Goal: Entertainment & Leisure: Consume media (video, audio)

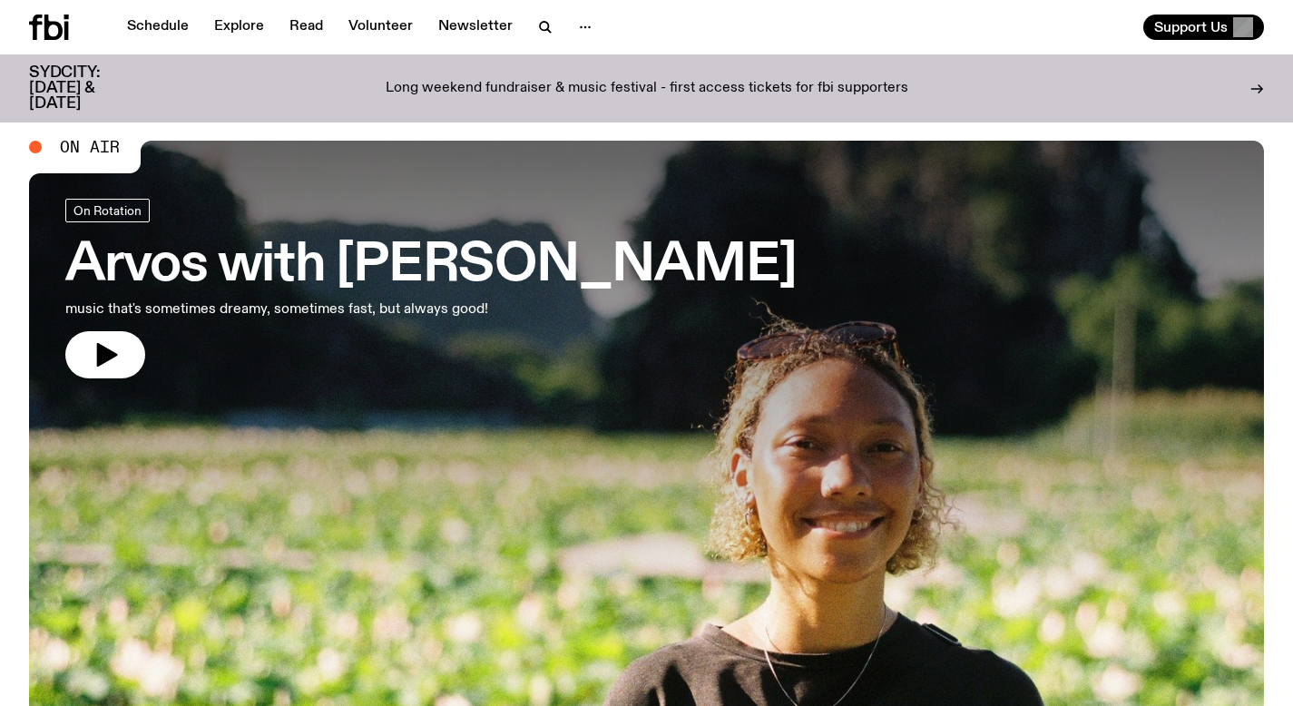
scroll to position [28, 0]
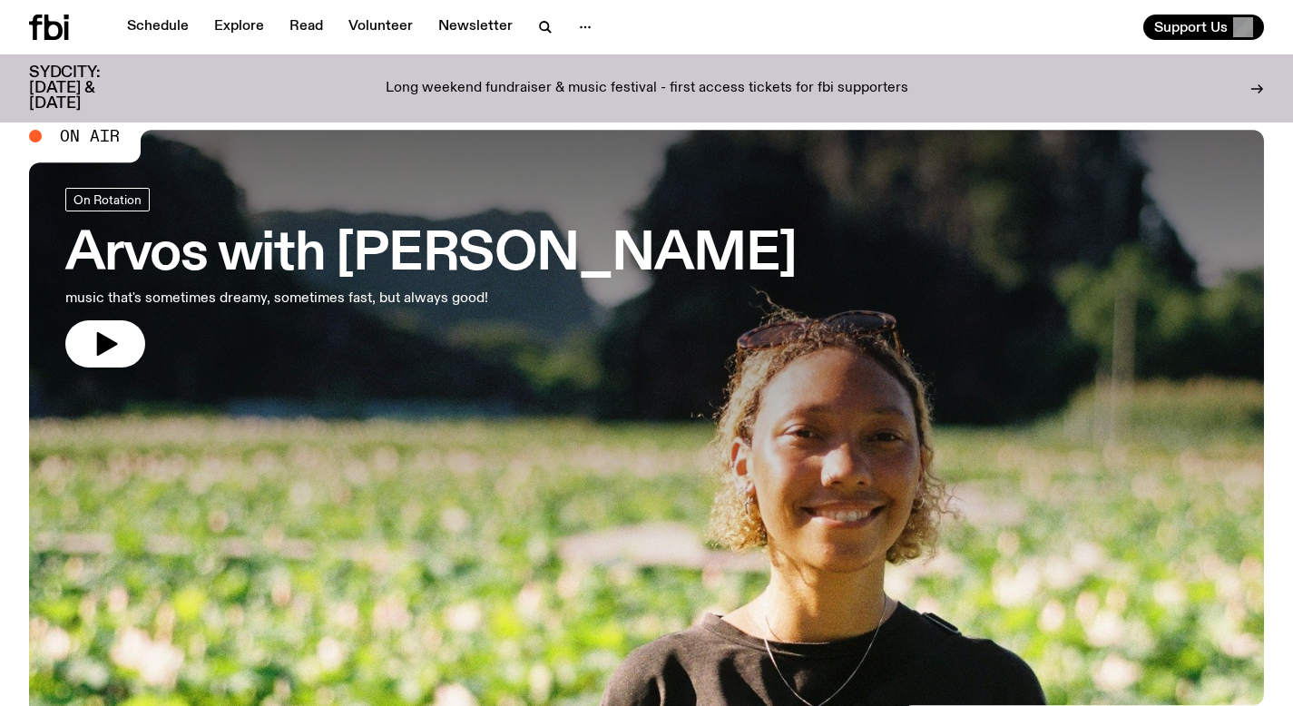
click at [368, 263] on h3 "Arvos with Bri Kennedy" at bounding box center [430, 255] width 731 height 51
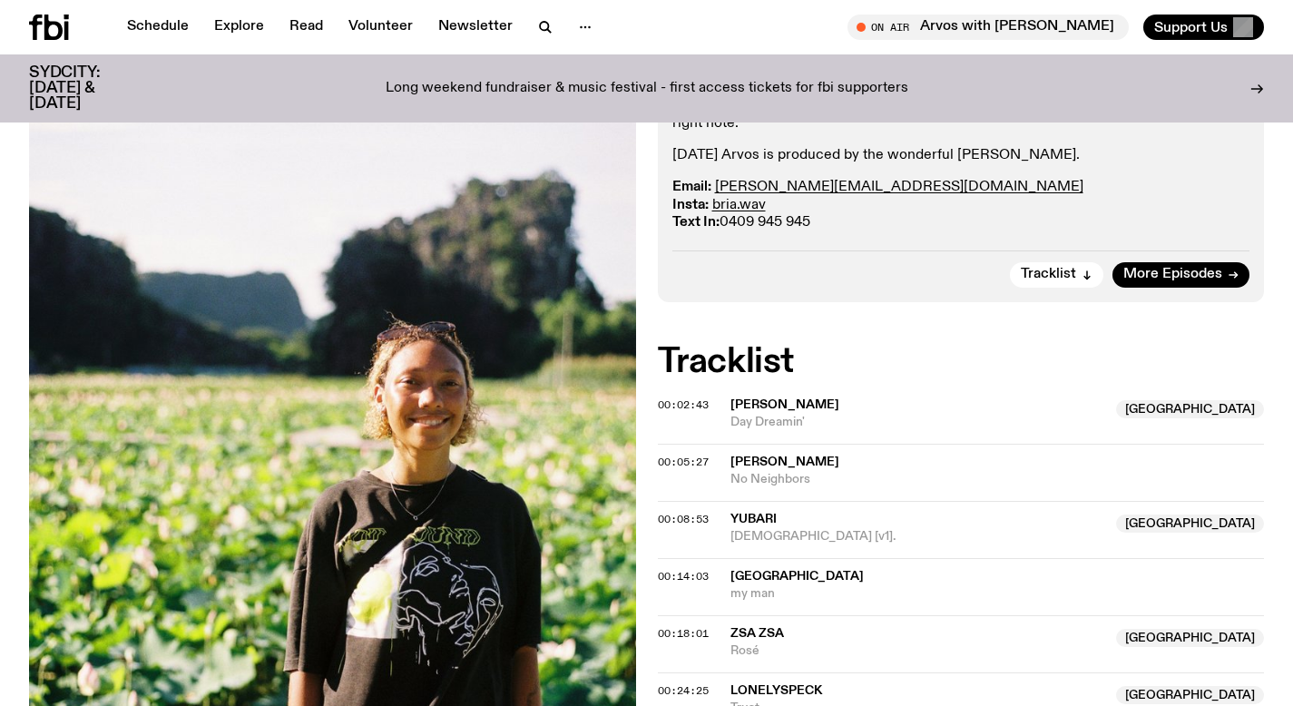
scroll to position [233, 0]
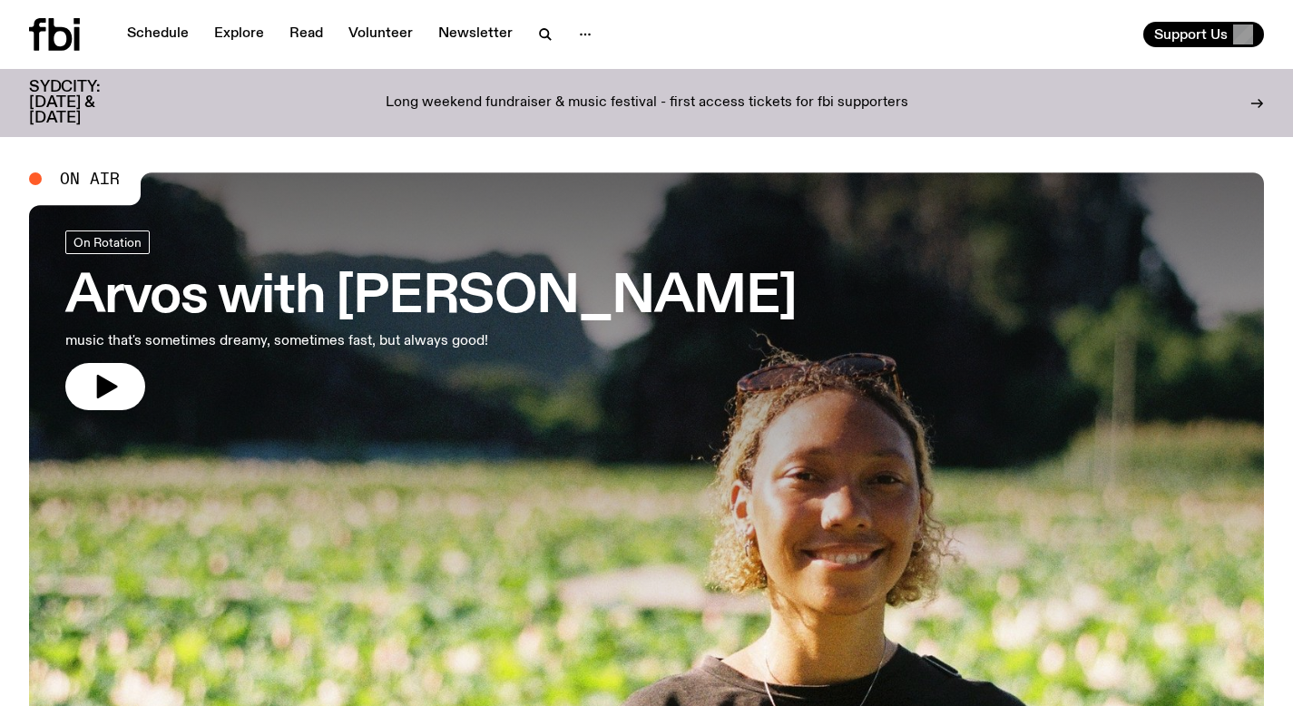
click at [241, 298] on h3 "Arvos with Bri Kennedy" at bounding box center [430, 297] width 731 height 51
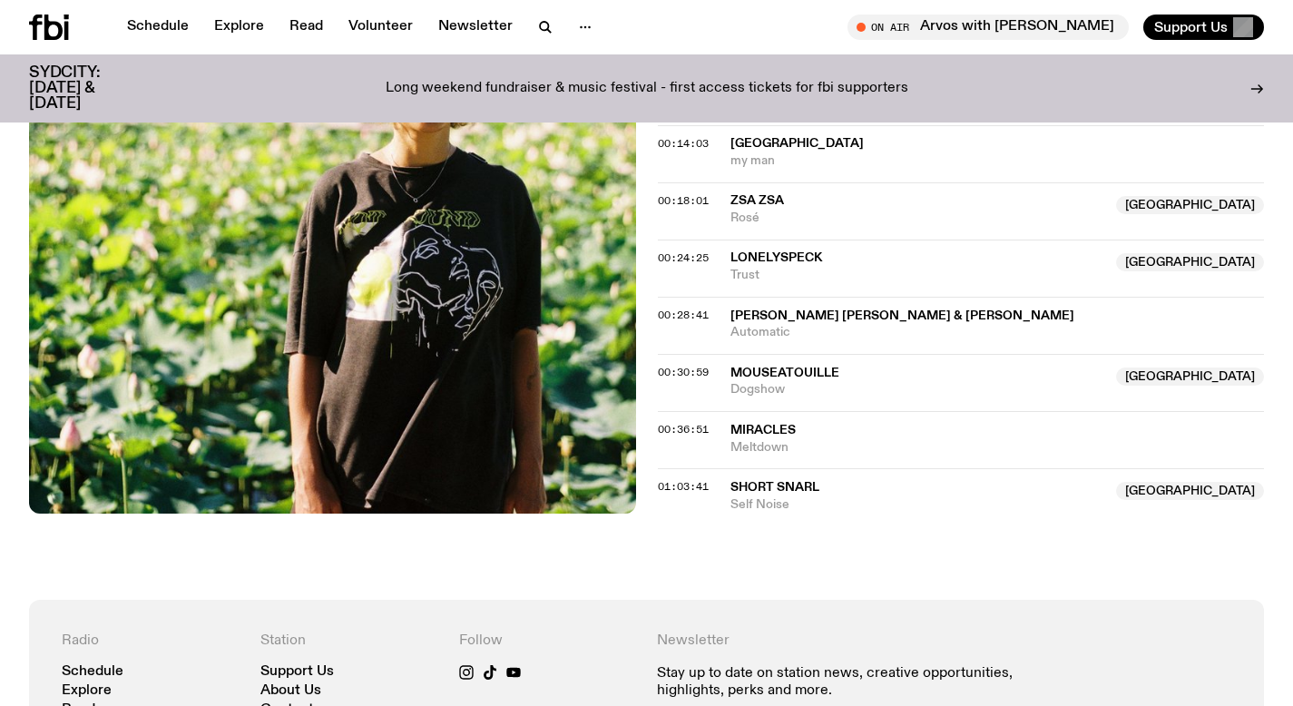
scroll to position [844, 0]
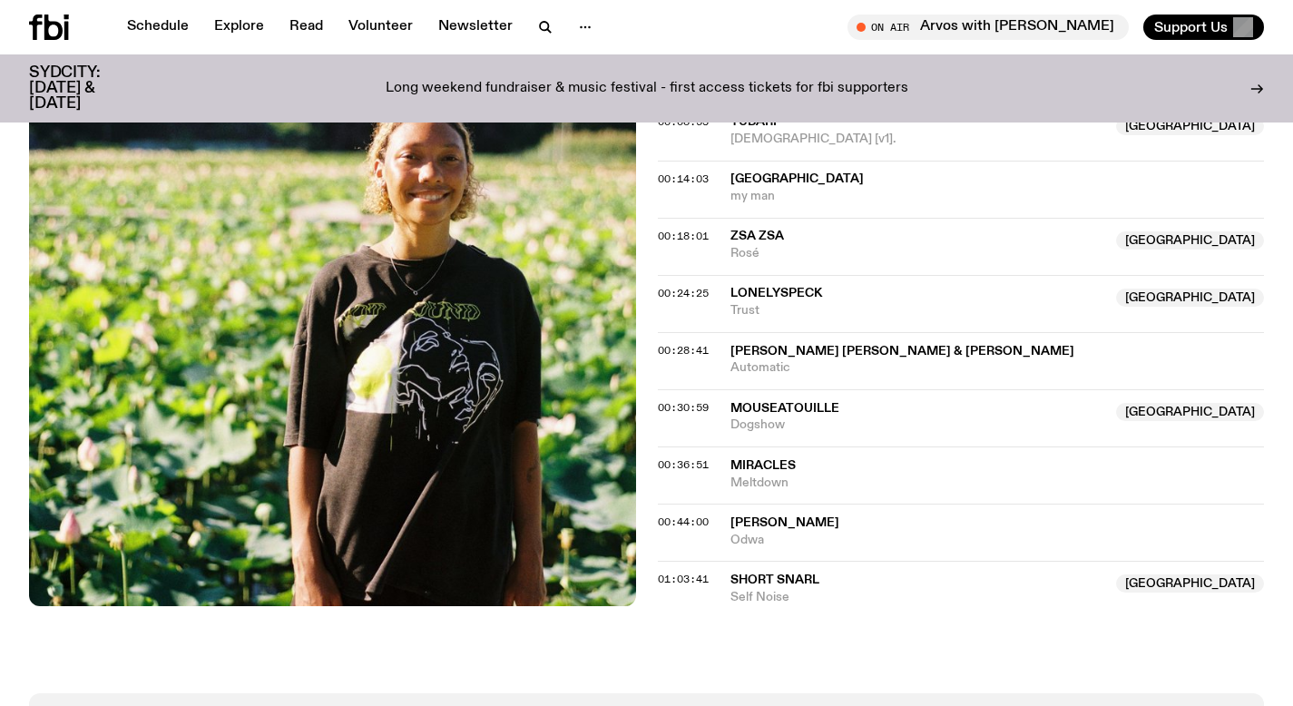
scroll to position [798, 0]
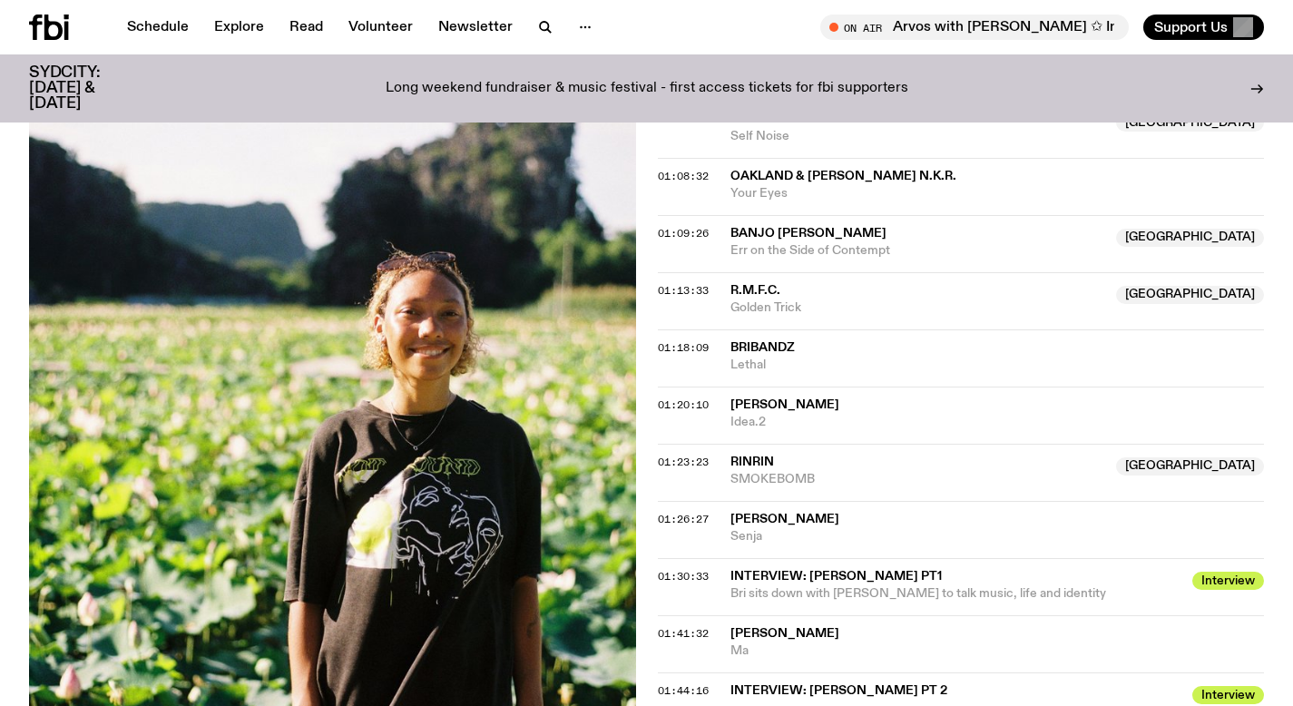
scroll to position [1421, 0]
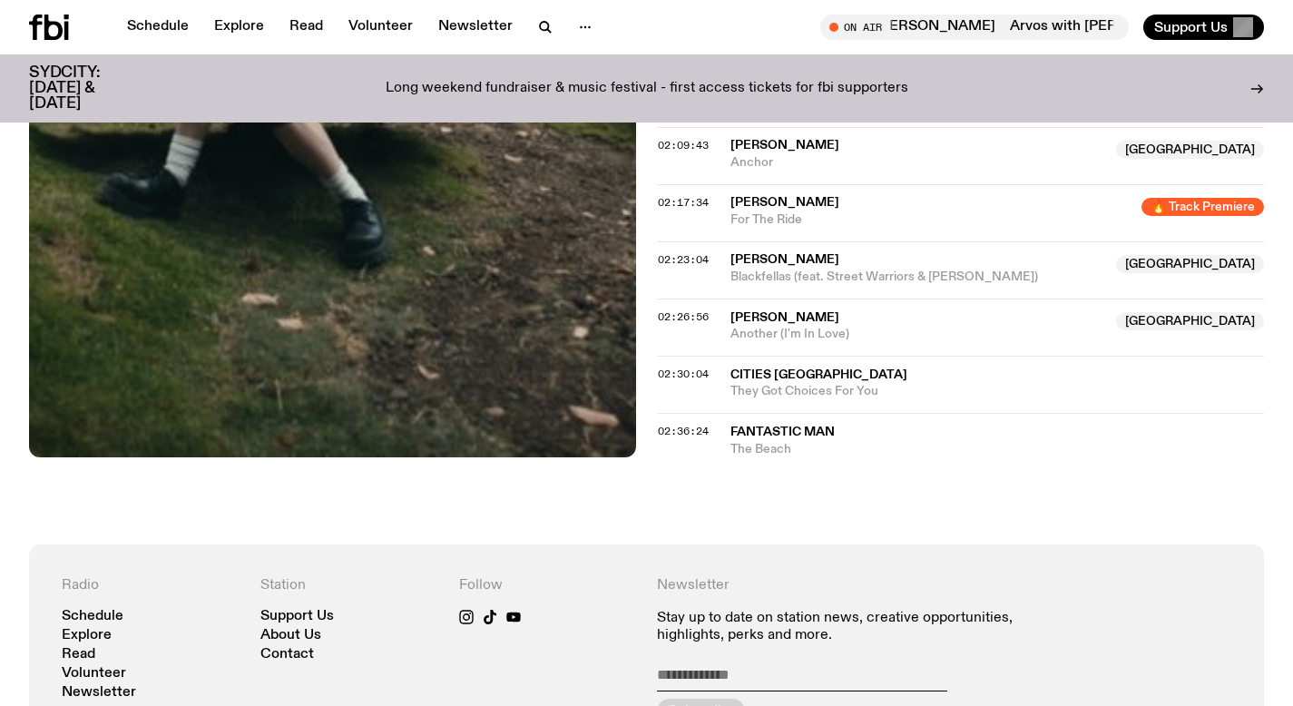
scroll to position [2158, 0]
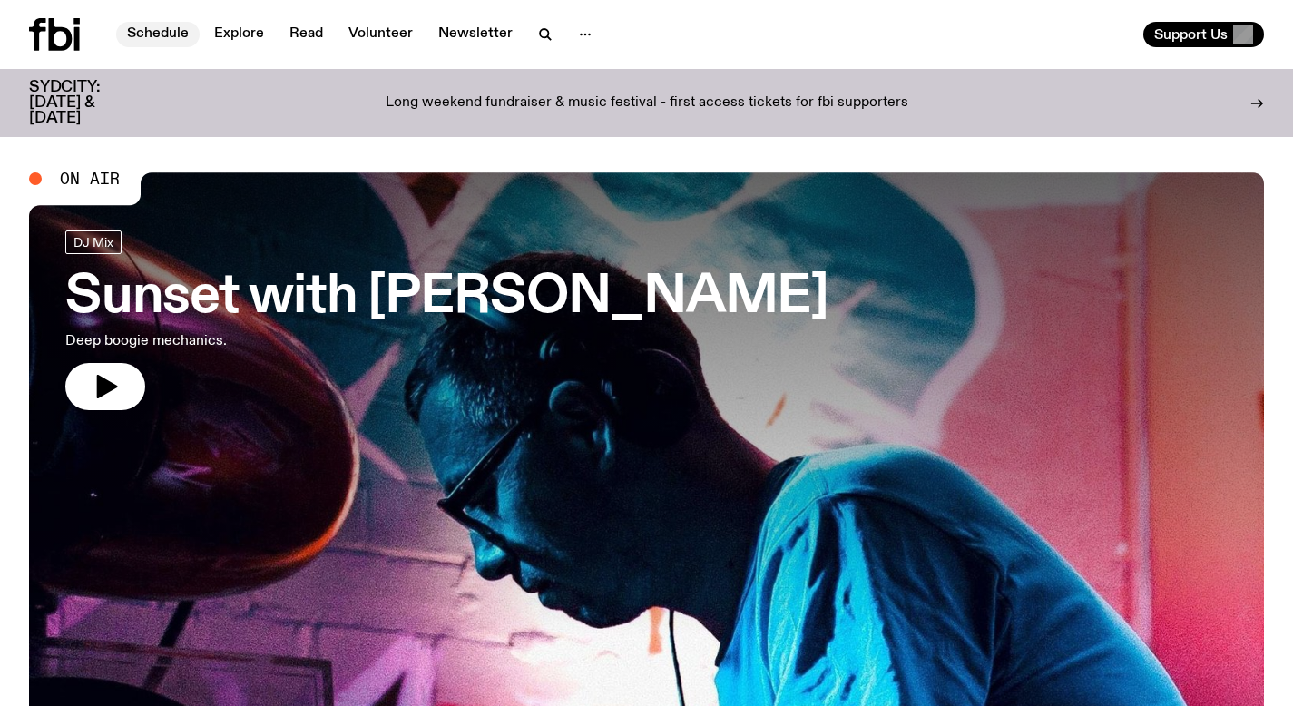
click at [159, 39] on link "Schedule" at bounding box center [157, 34] width 83 height 25
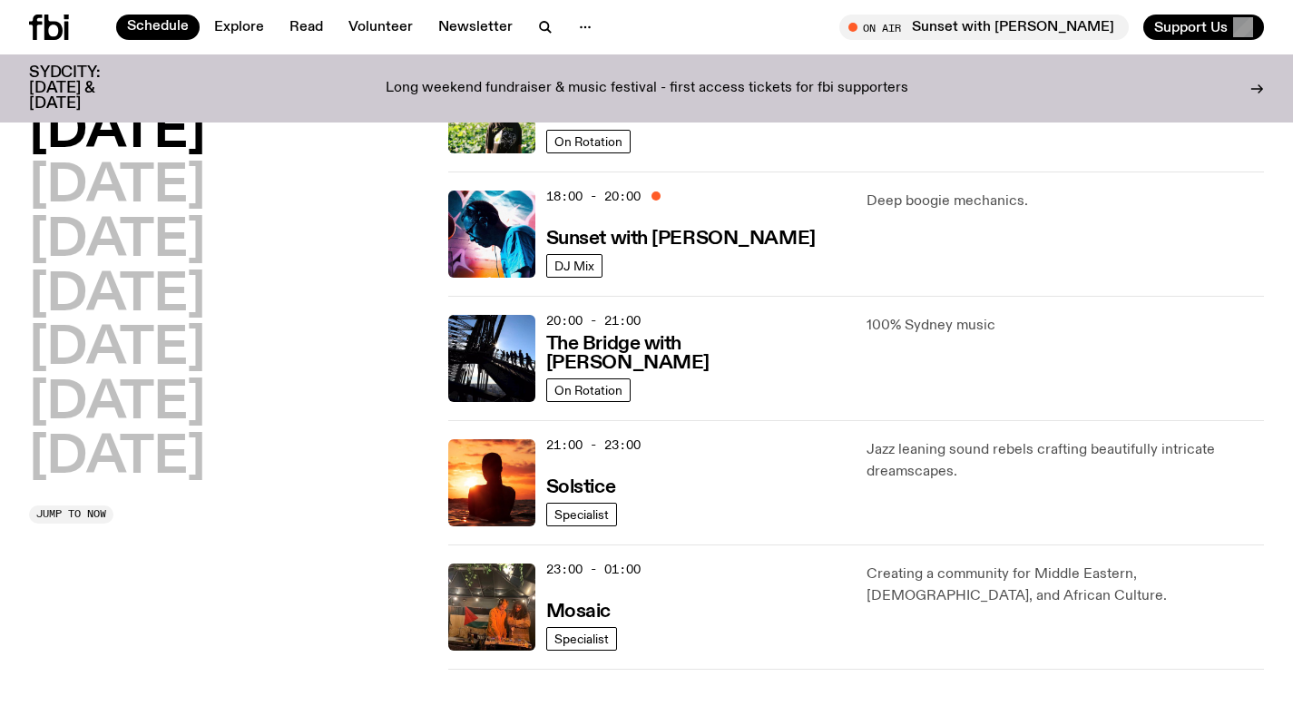
scroll to position [701, 0]
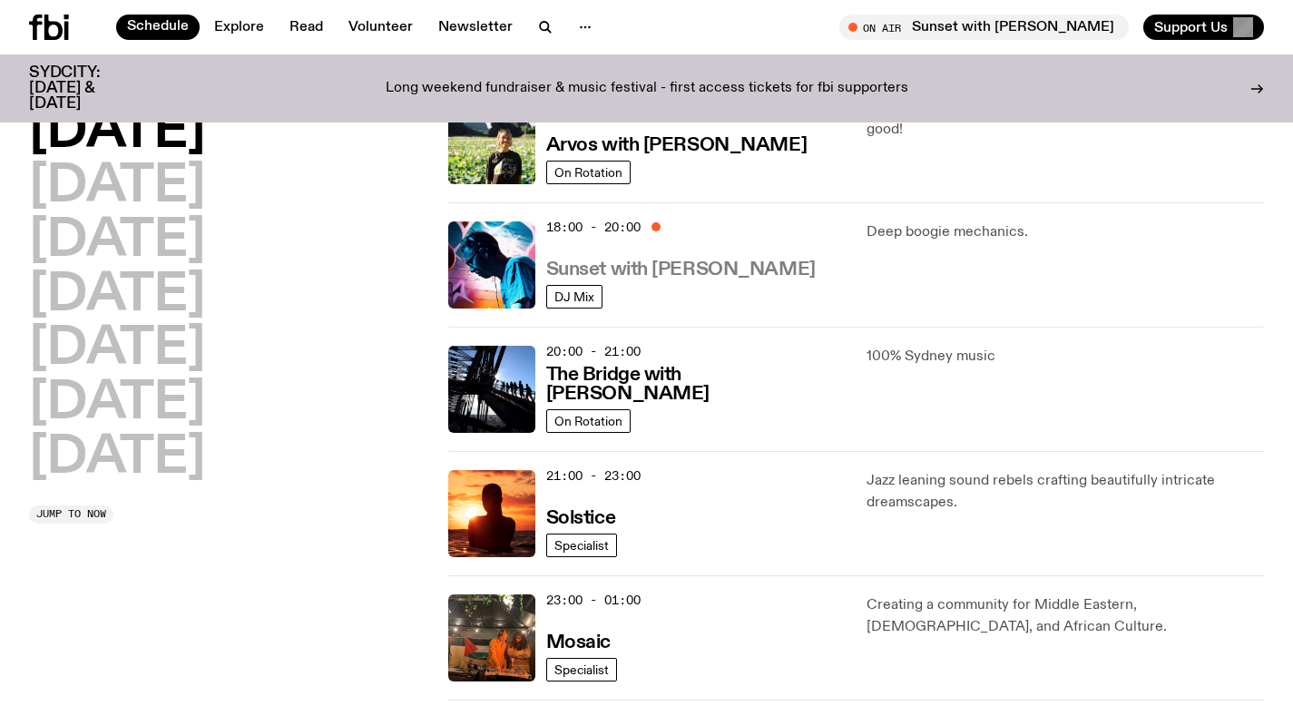
click at [661, 260] on h3 "Sunset with [PERSON_NAME]" at bounding box center [680, 269] width 269 height 19
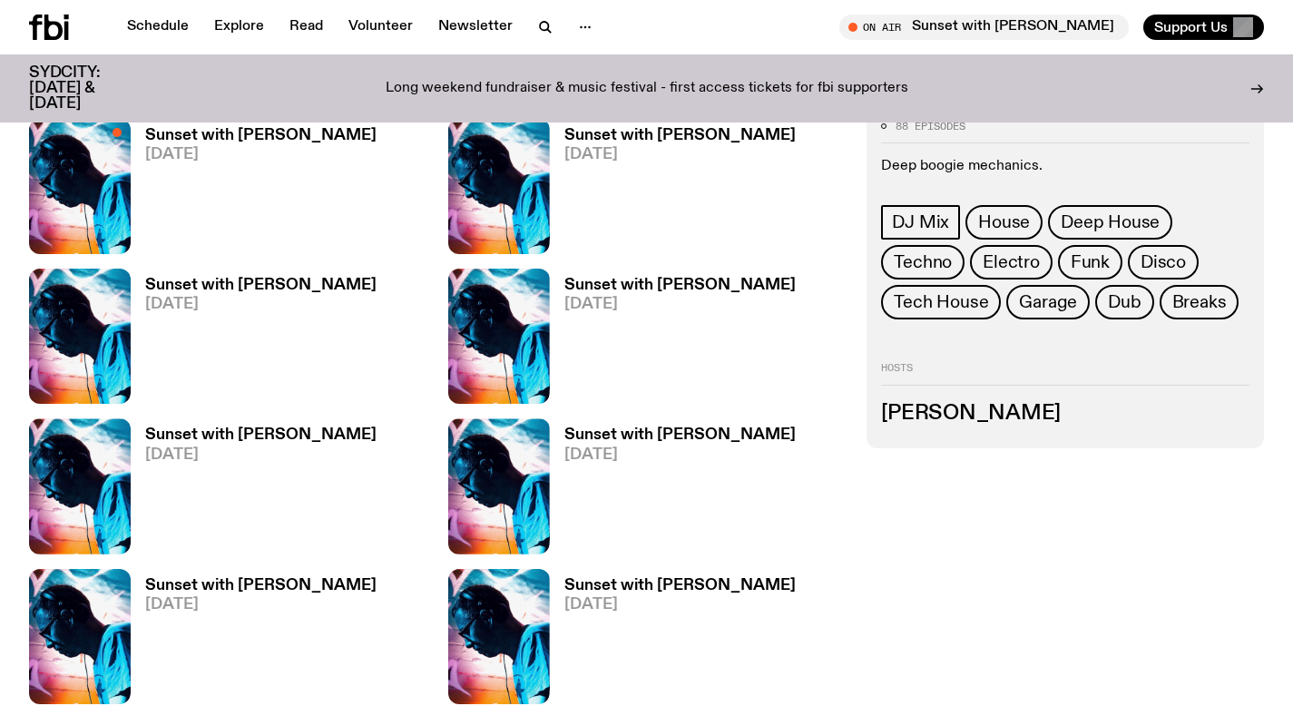
scroll to position [560, 0]
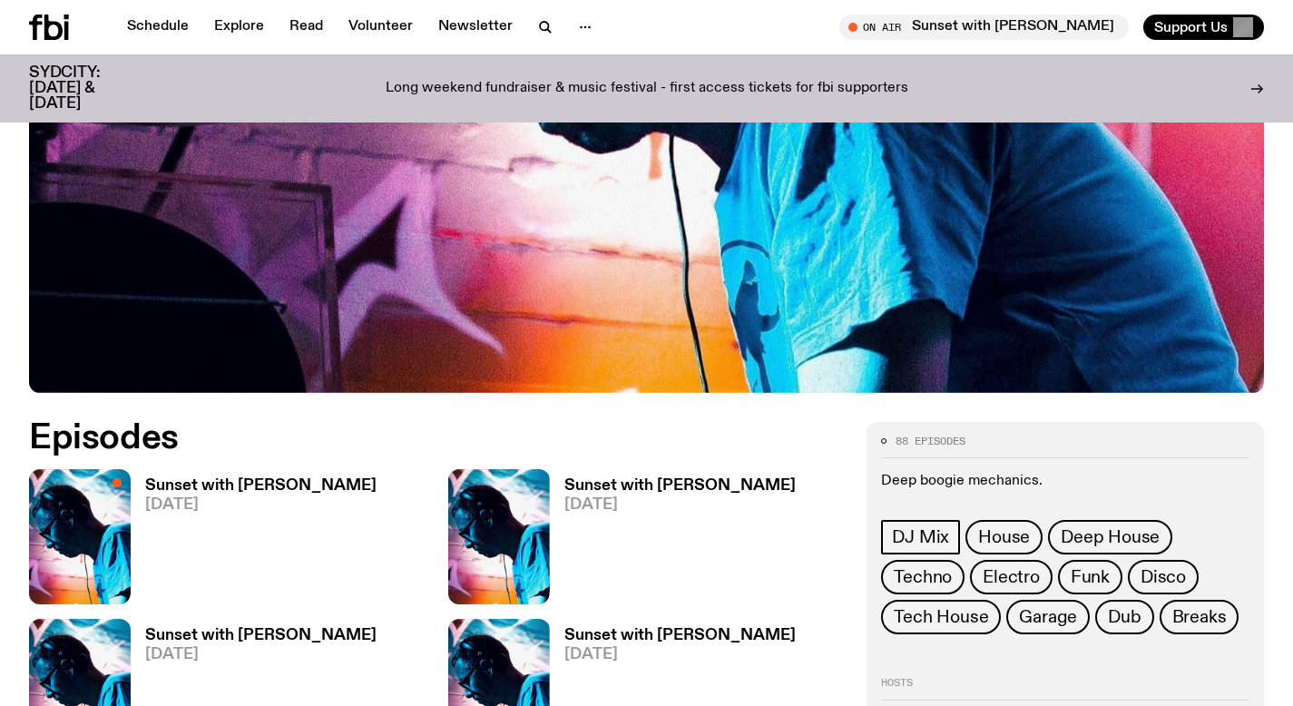
click at [211, 488] on h3 "Sunset with [PERSON_NAME]" at bounding box center [260, 485] width 231 height 15
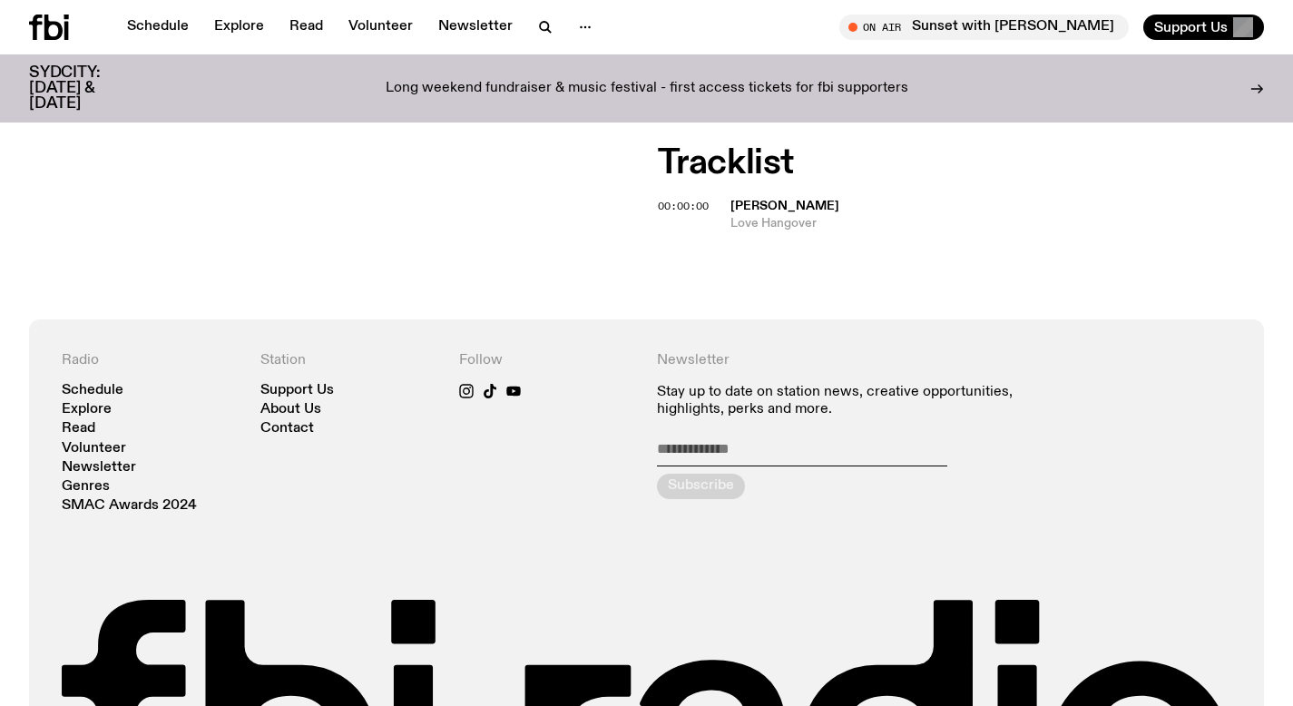
scroll to position [464, 0]
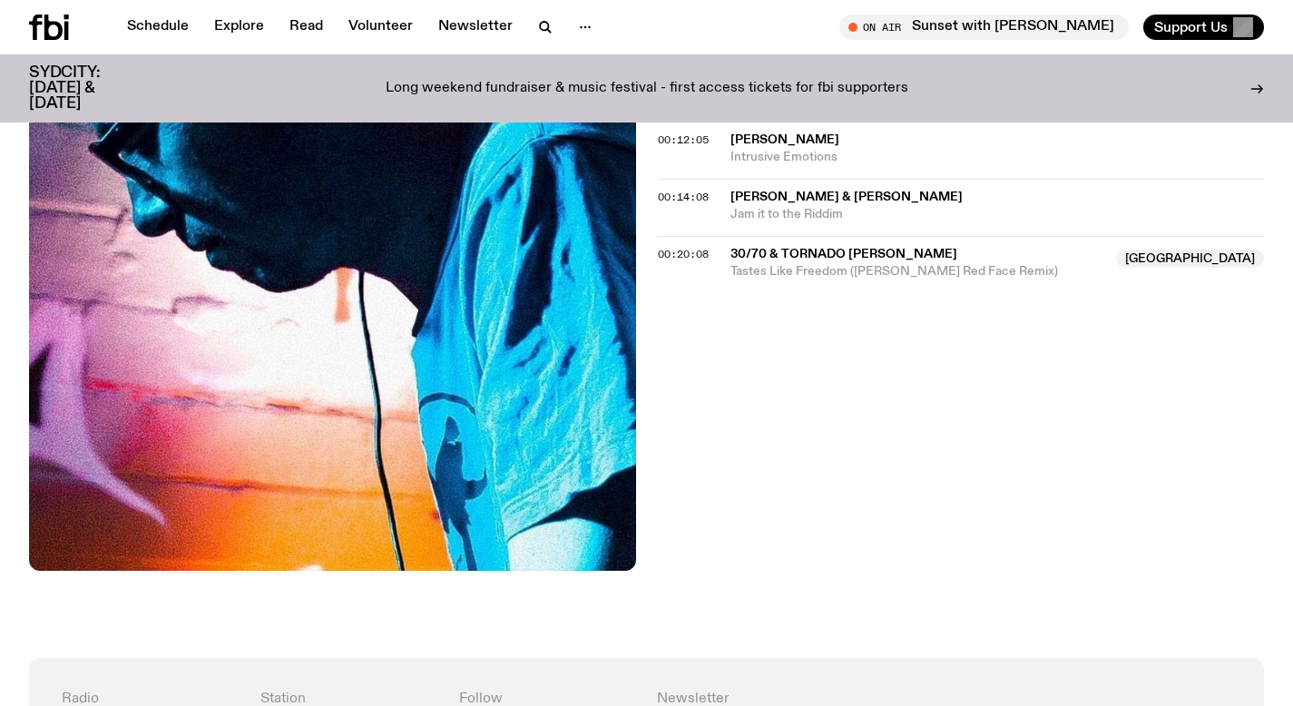
scroll to position [592, 0]
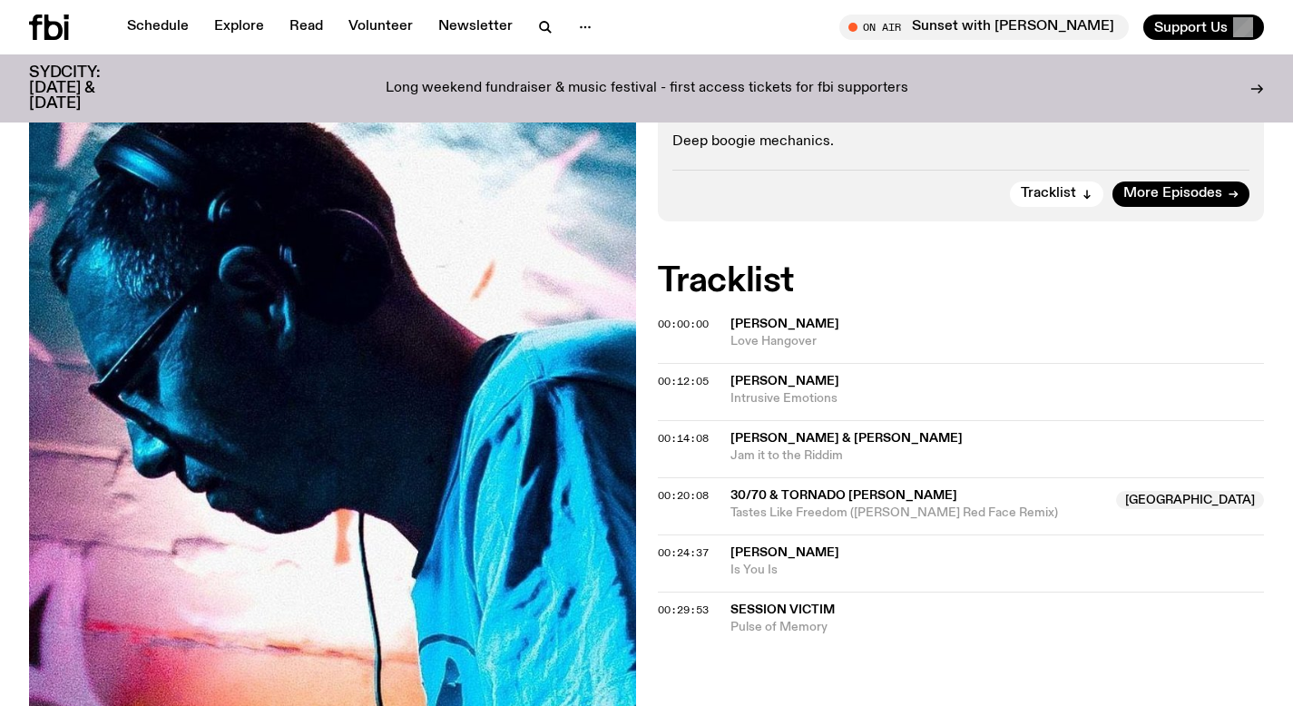
scroll to position [205, 0]
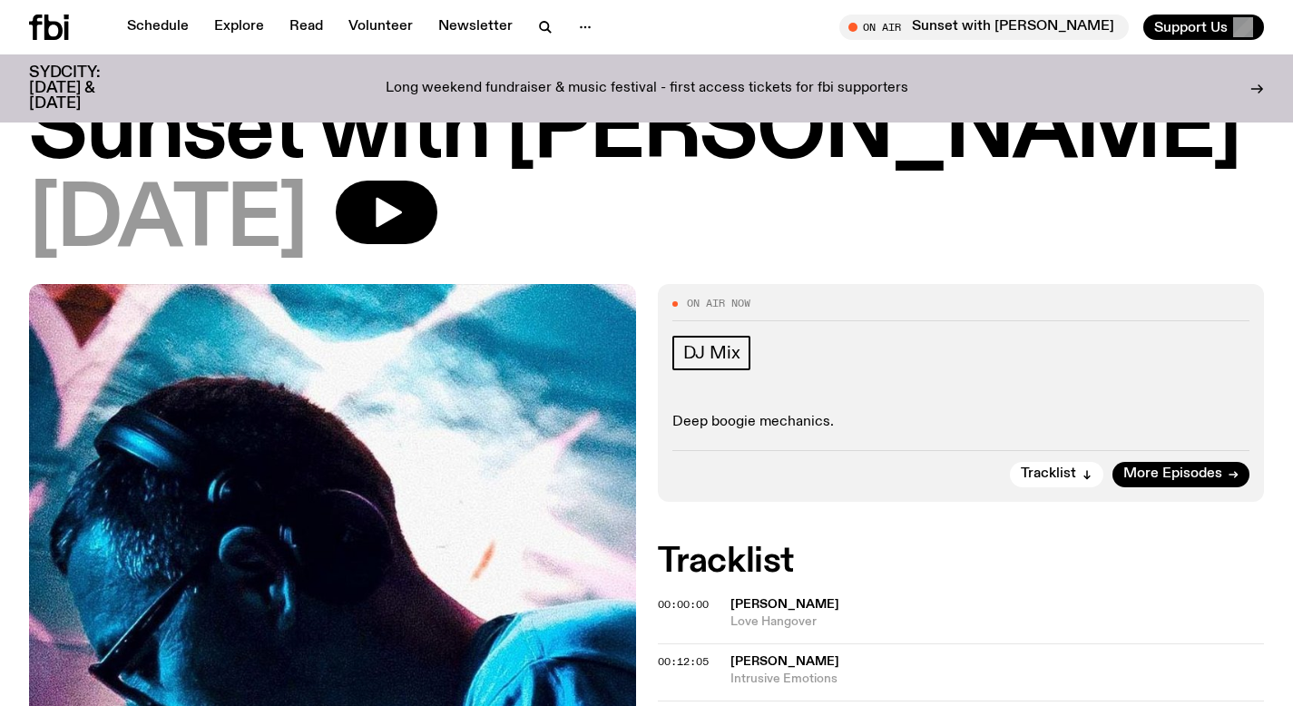
scroll to position [467, 0]
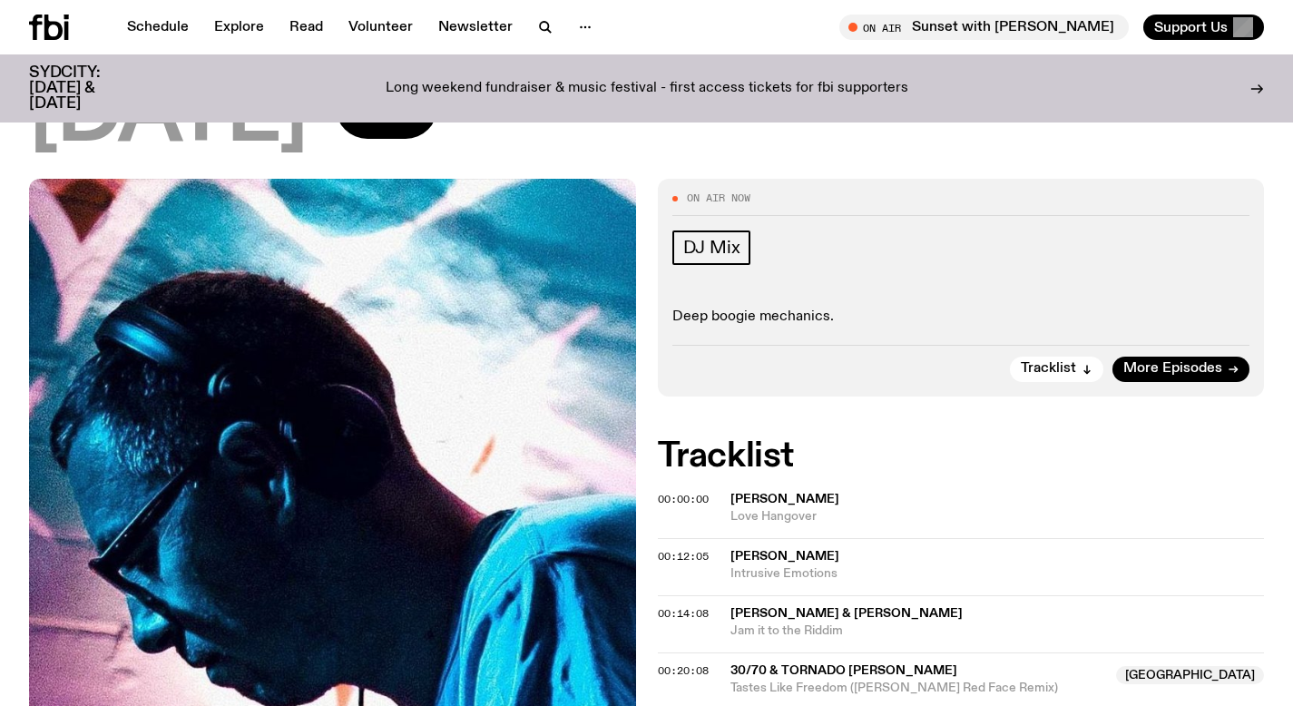
scroll to position [163, 0]
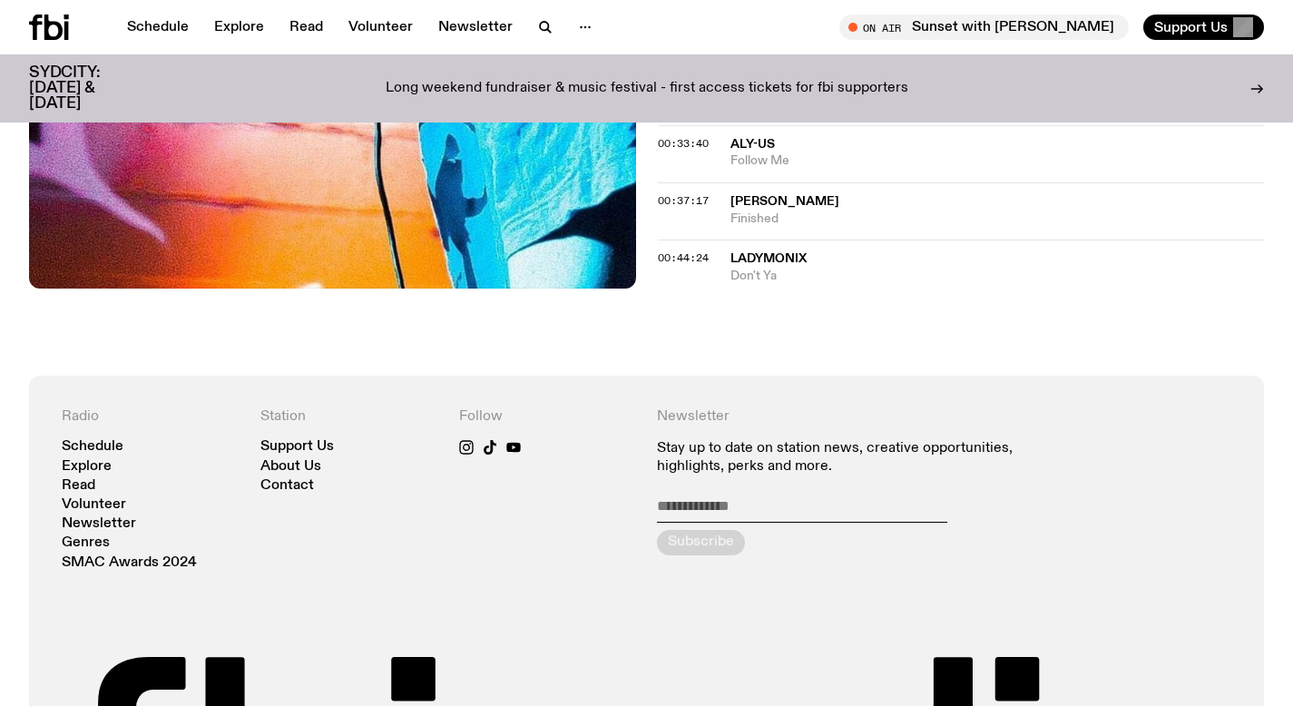
scroll to position [869, 0]
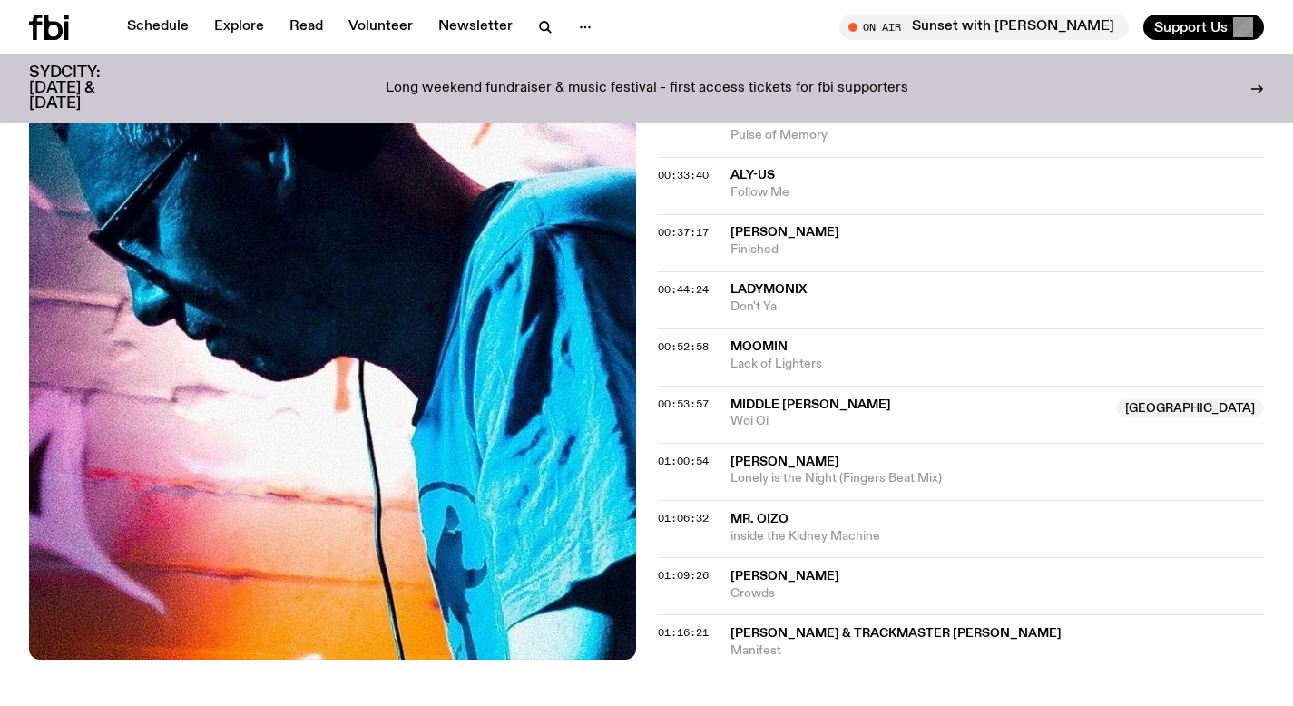
scroll to position [842, 0]
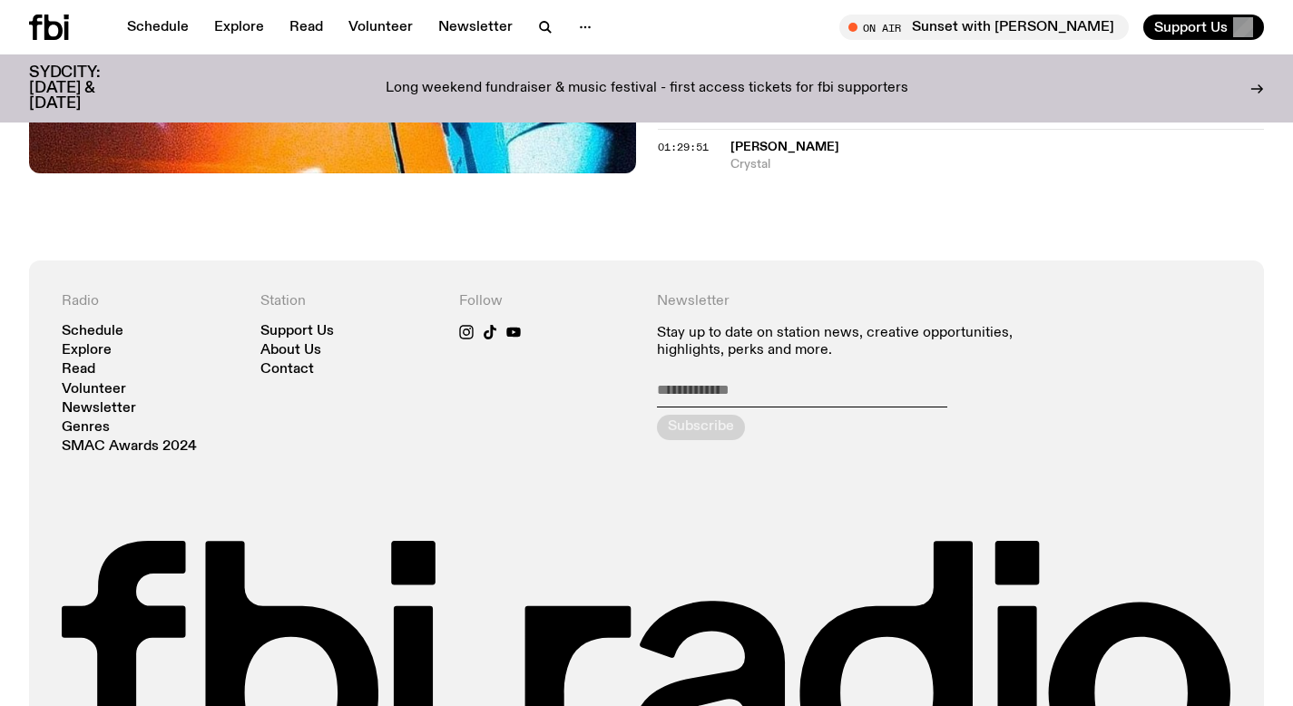
scroll to position [1495, 0]
